Goal: Browse casually

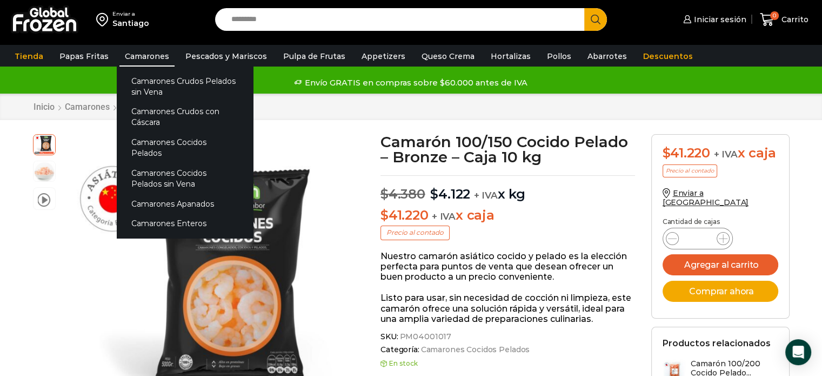
click at [142, 62] on link "Camarones" at bounding box center [146, 56] width 55 height 21
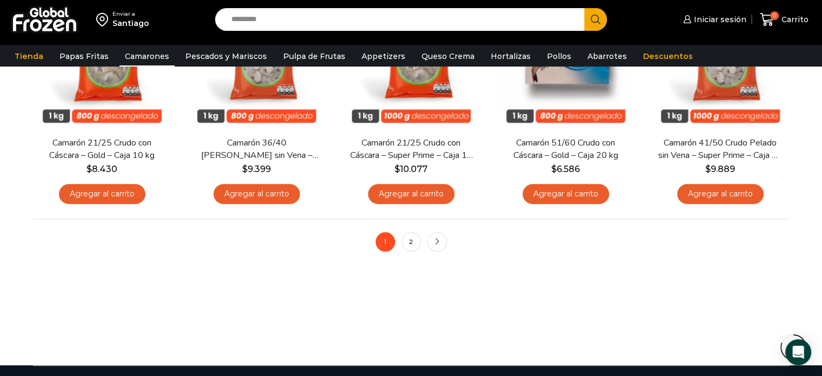
scroll to position [886, 0]
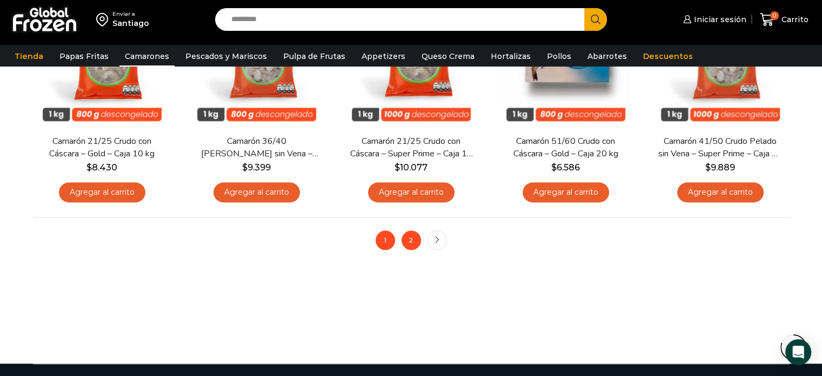
click at [411, 244] on link "2" at bounding box center [411, 239] width 19 height 19
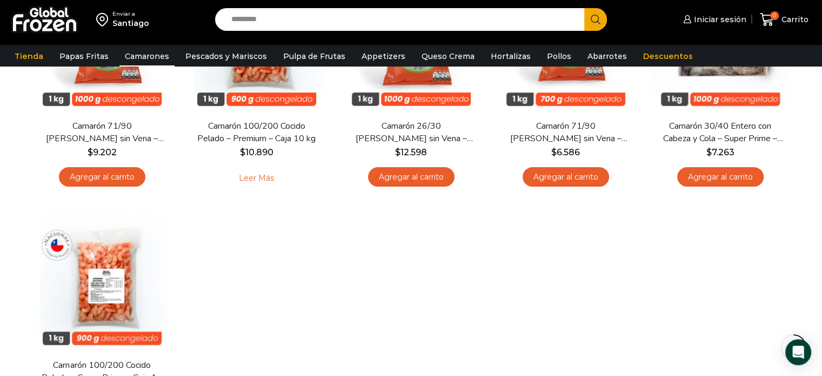
scroll to position [196, 0]
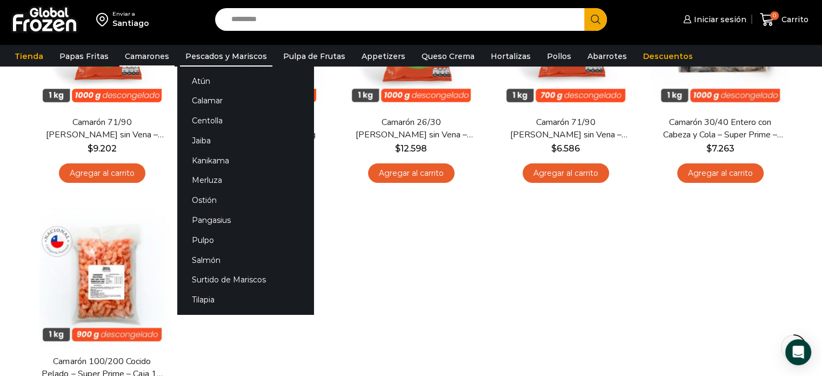
click at [230, 58] on link "Pescados y Mariscos" at bounding box center [226, 56] width 92 height 21
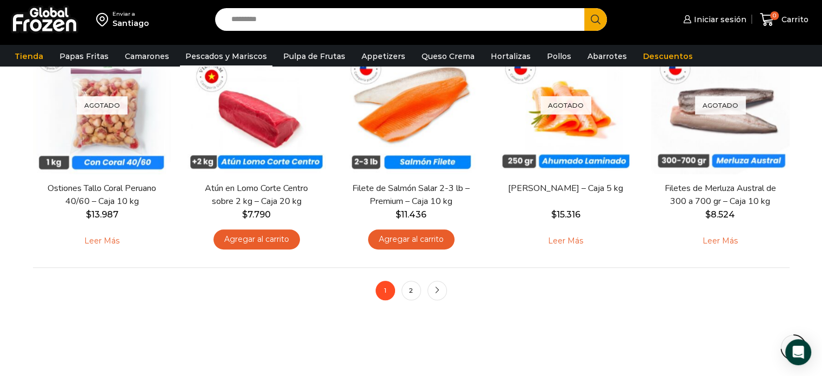
scroll to position [846, 0]
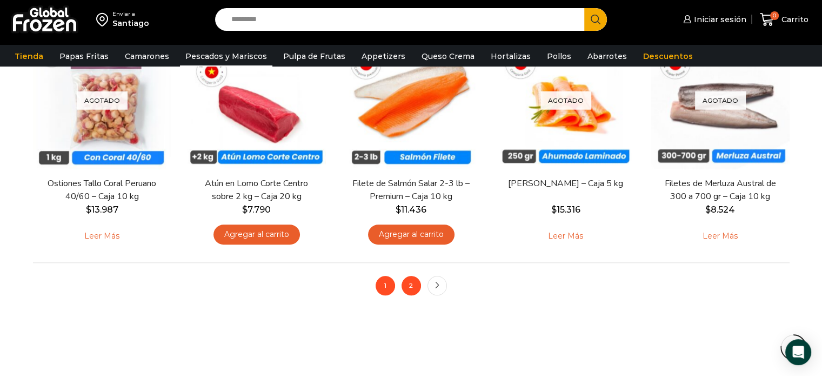
click at [414, 289] on link "2" at bounding box center [411, 285] width 19 height 19
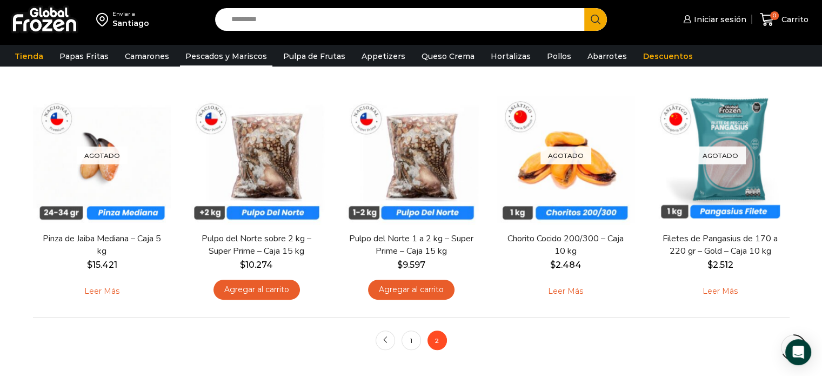
scroll to position [587, 0]
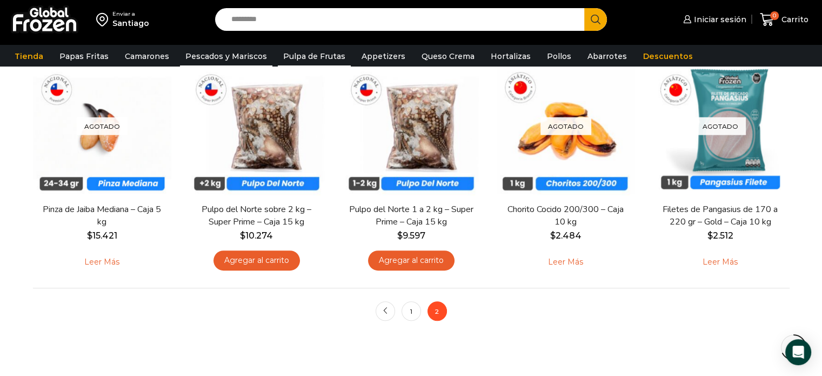
click at [302, 49] on link "Pulpa de Frutas" at bounding box center [314, 56] width 73 height 21
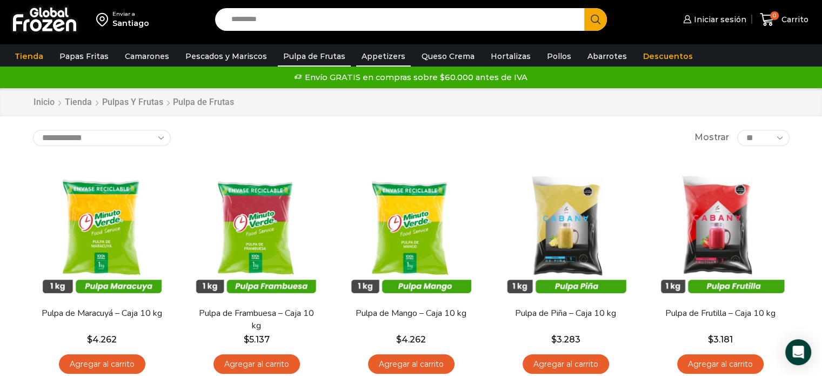
click at [365, 62] on link "Appetizers" at bounding box center [383, 56] width 55 height 21
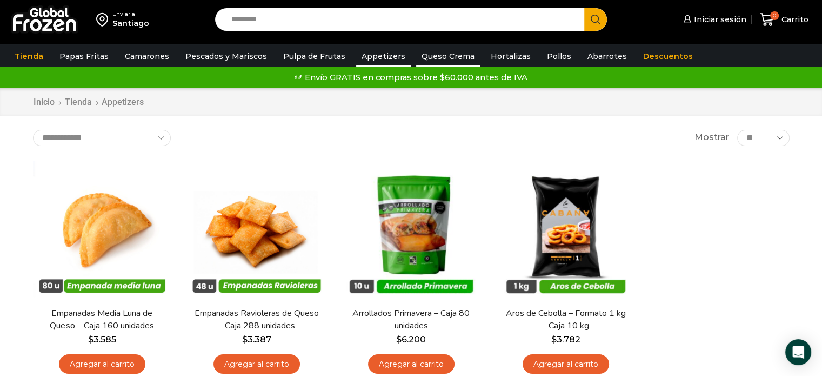
click at [434, 62] on link "Queso Crema" at bounding box center [448, 56] width 64 height 21
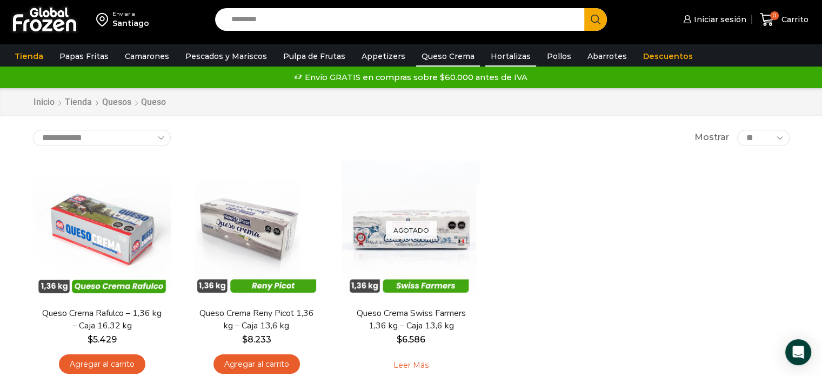
click at [490, 58] on link "Hortalizas" at bounding box center [510, 56] width 51 height 21
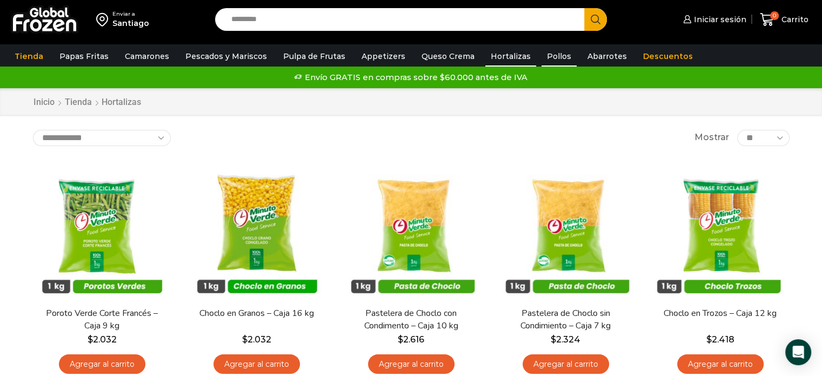
click at [542, 58] on link "Pollos" at bounding box center [559, 56] width 35 height 21
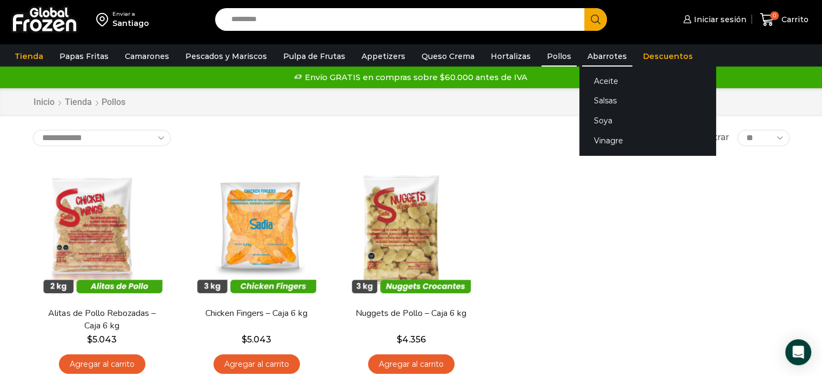
click at [582, 56] on link "Abarrotes" at bounding box center [607, 56] width 50 height 21
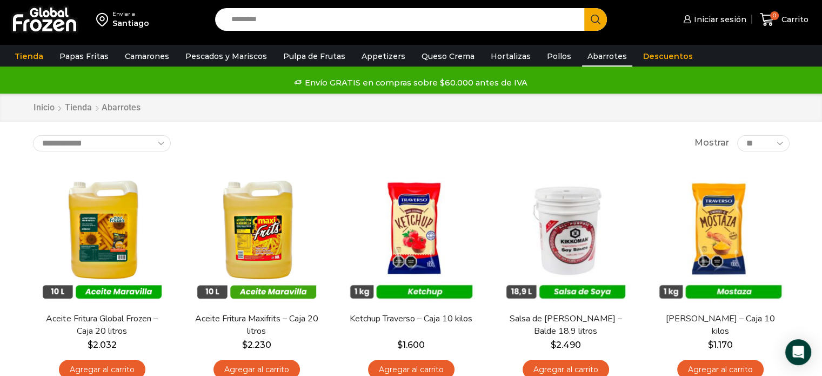
scroll to position [3, 0]
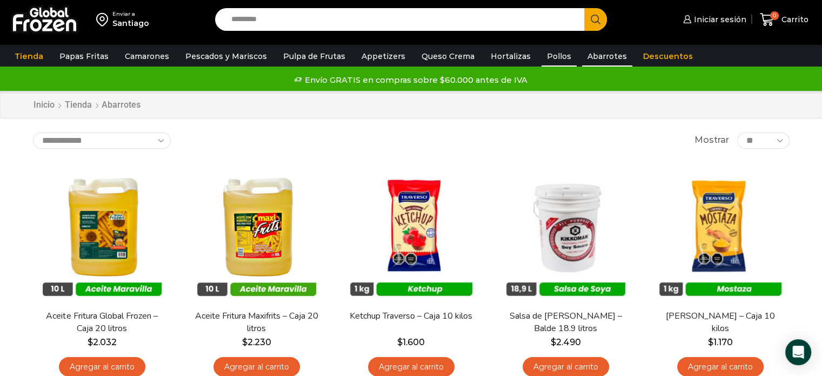
click at [545, 63] on link "Pollos" at bounding box center [559, 56] width 35 height 21
